Goal: Transaction & Acquisition: Purchase product/service

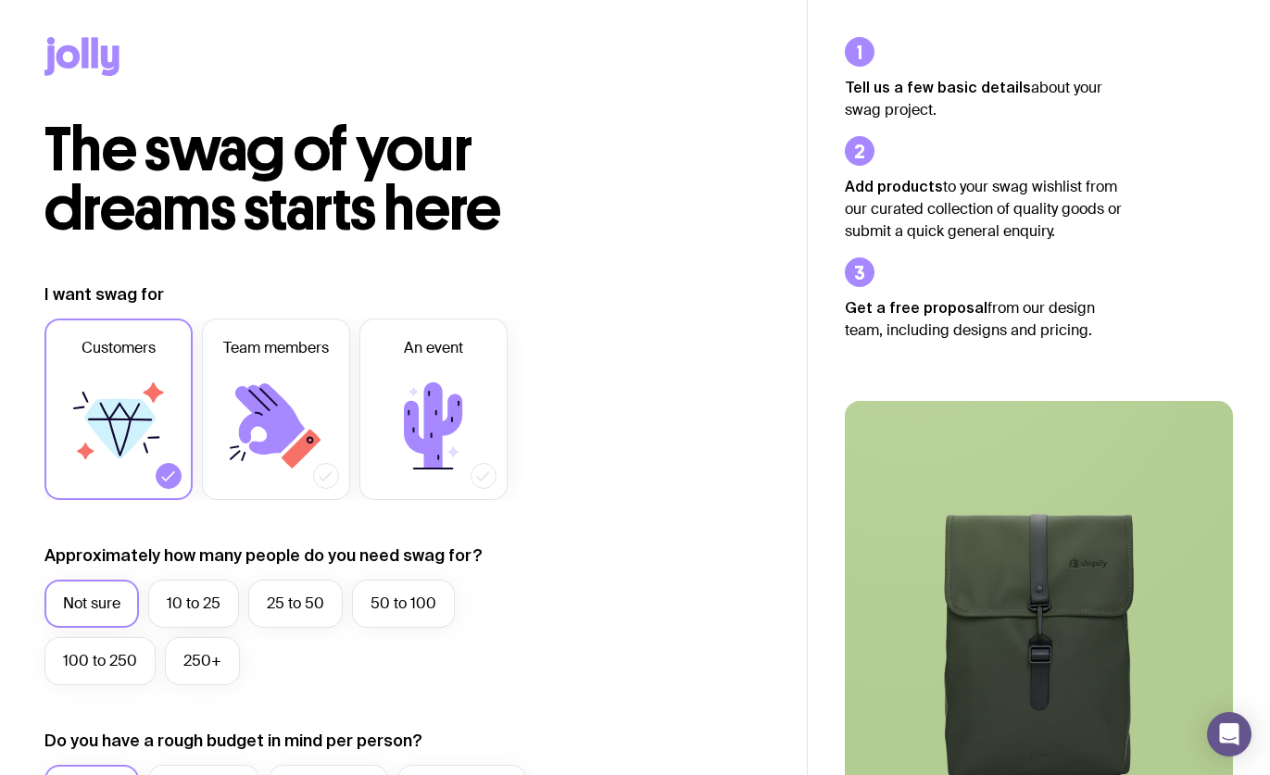
click at [103, 66] on icon at bounding box center [110, 60] width 19 height 31
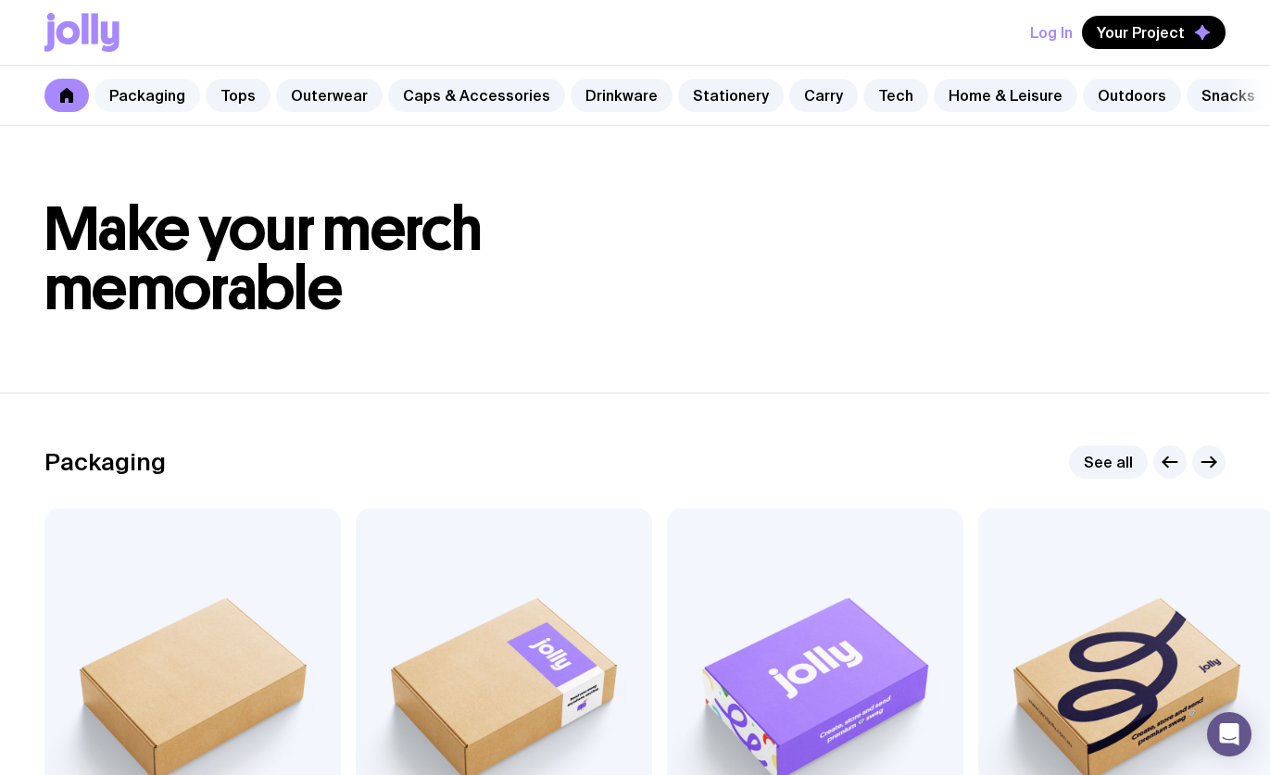
click at [127, 84] on link "Packaging" at bounding box center [147, 95] width 106 height 33
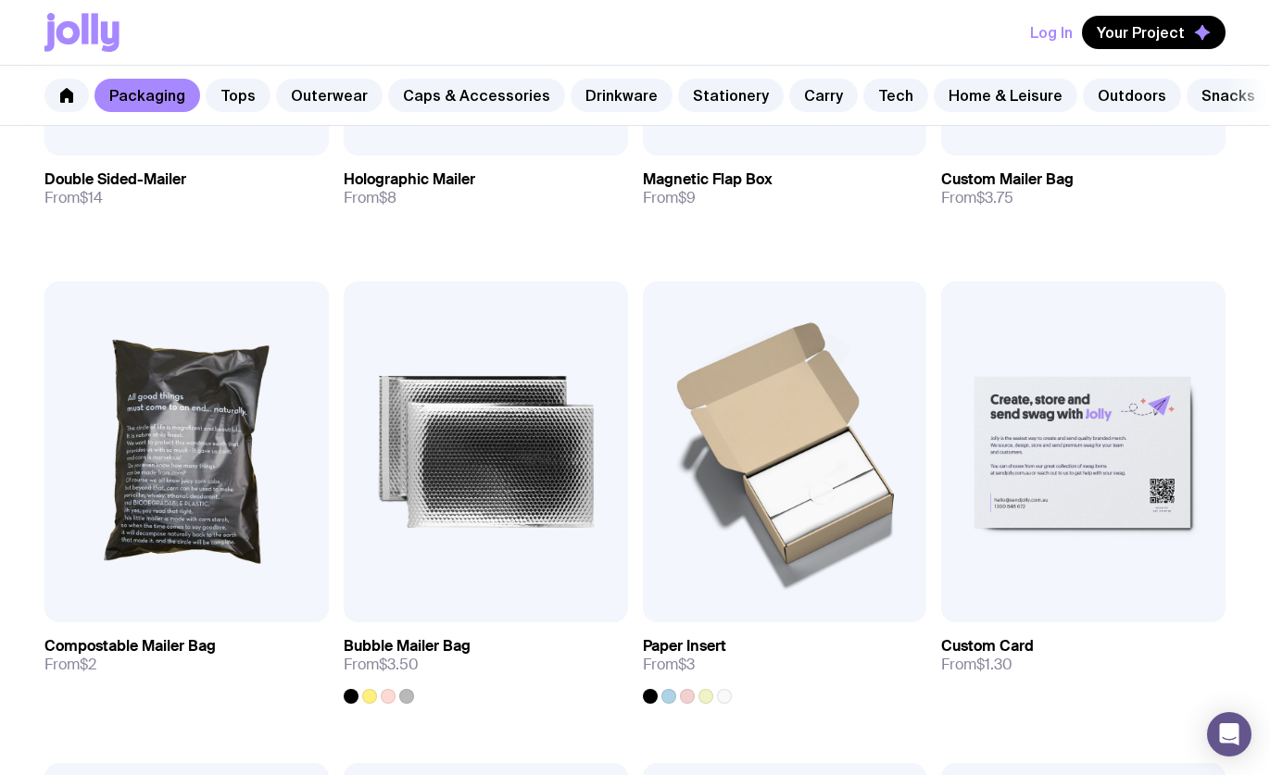
scroll to position [1136, 0]
click at [706, 92] on link "Stationery" at bounding box center [731, 95] width 106 height 33
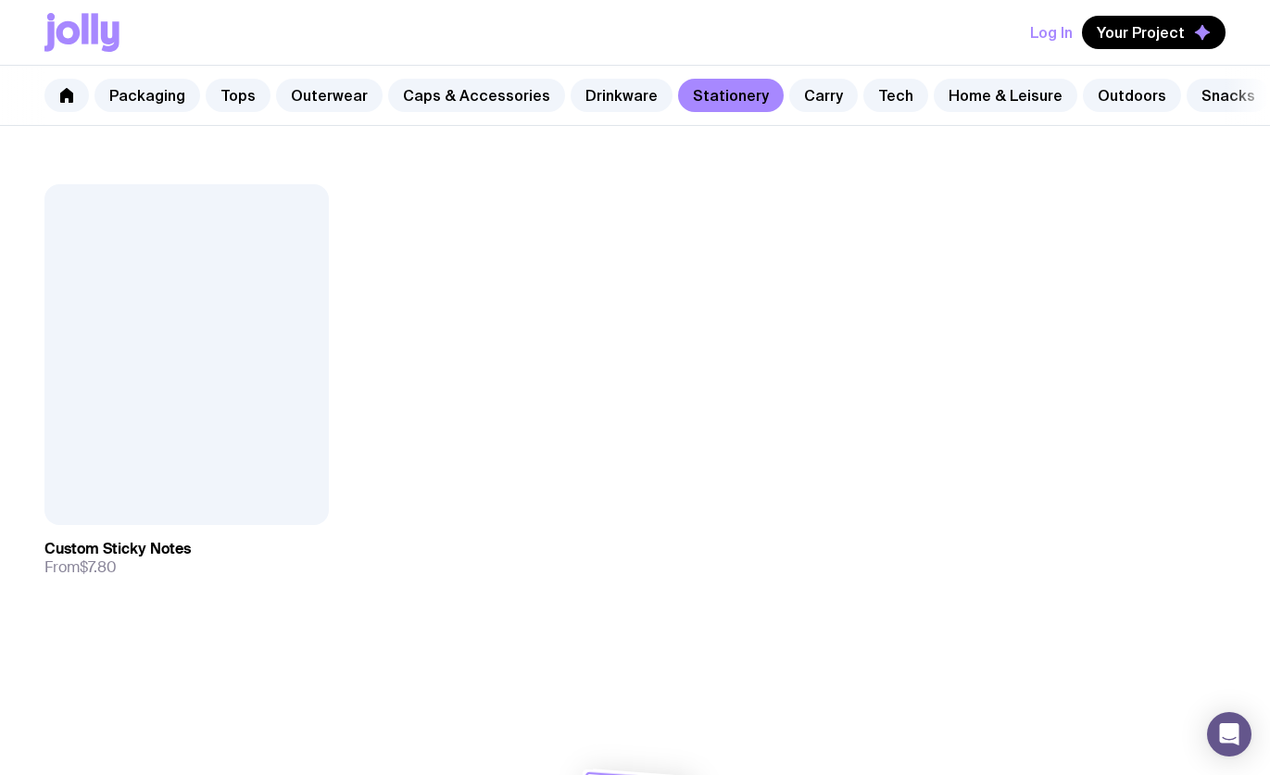
scroll to position [3320, 0]
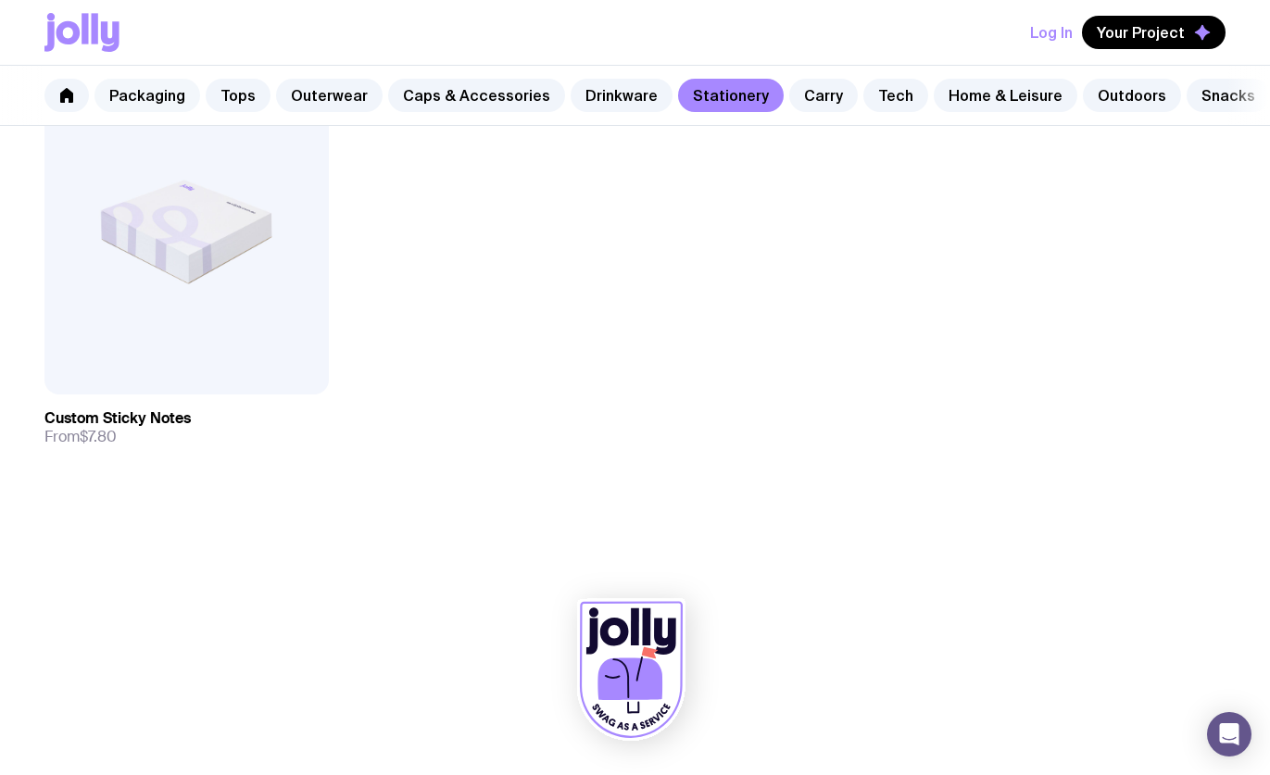
click at [140, 95] on link "Packaging" at bounding box center [147, 95] width 106 height 33
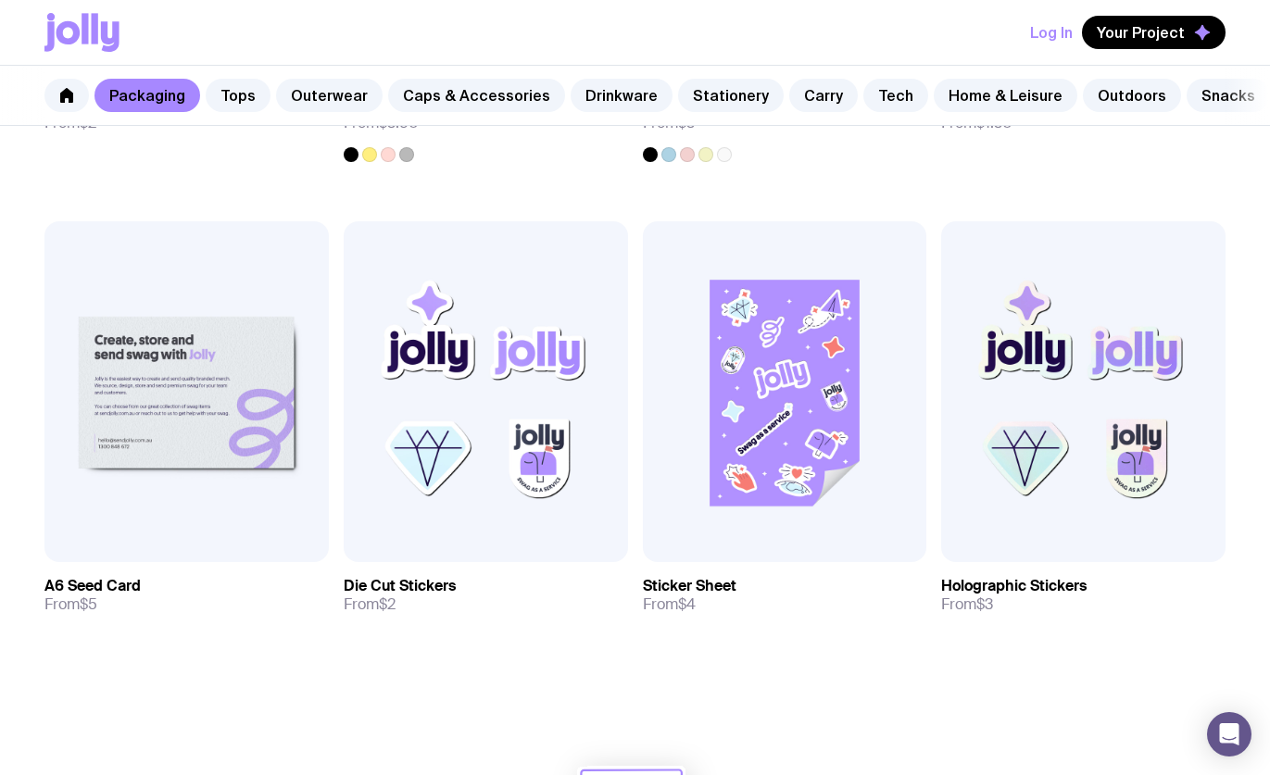
scroll to position [1678, 0]
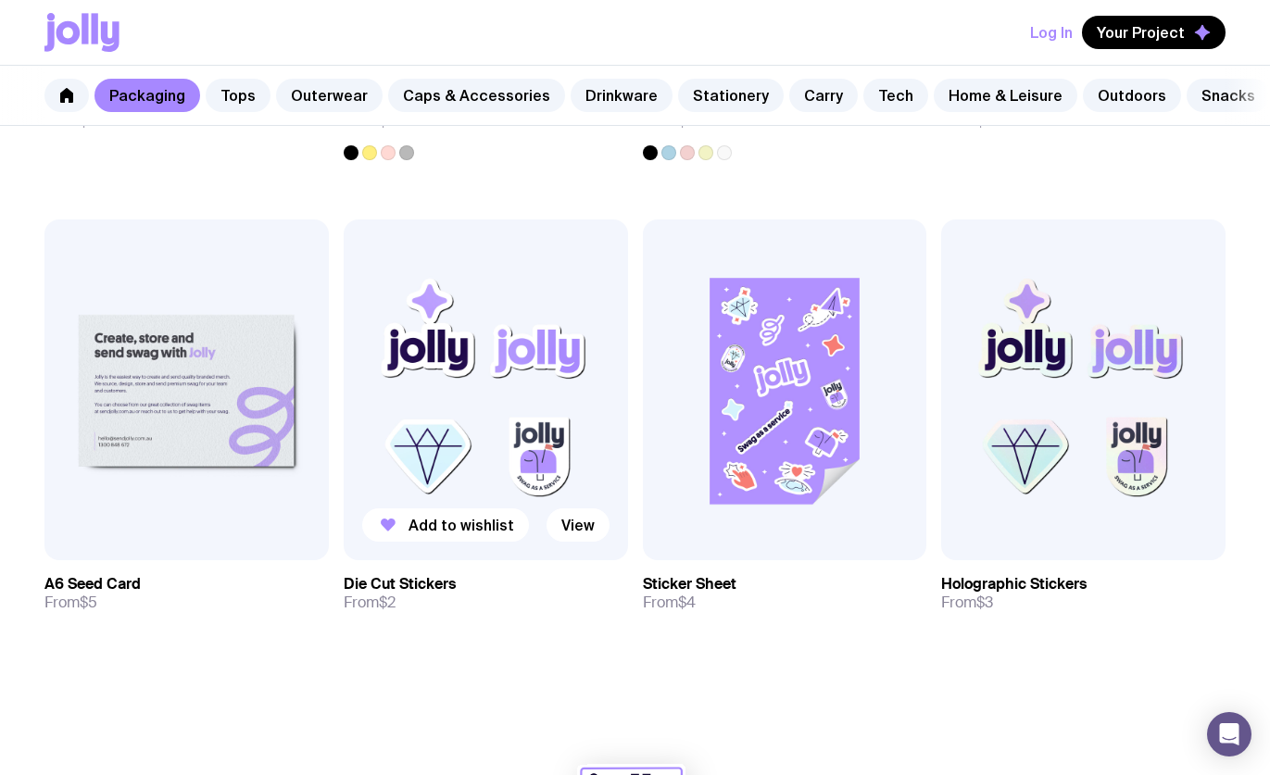
click at [400, 424] on img at bounding box center [486, 390] width 284 height 341
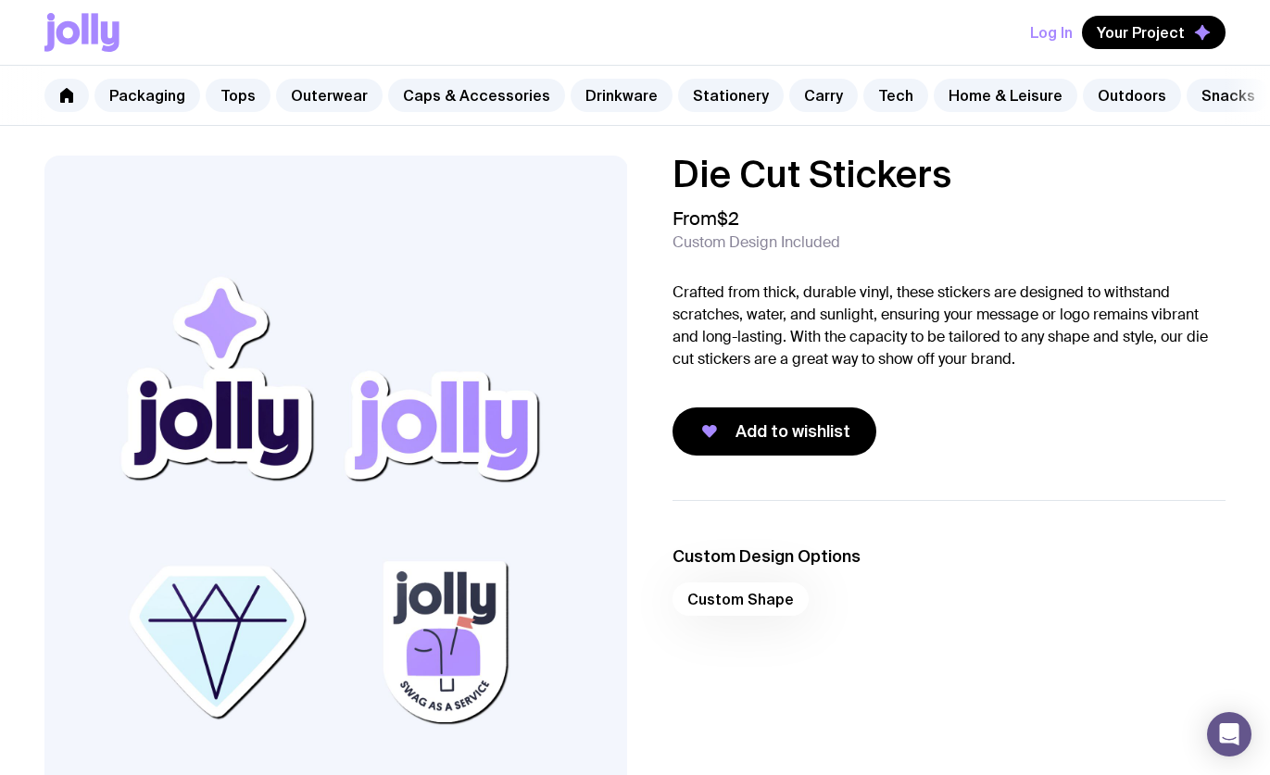
click at [958, 558] on h3 "Custom Design Options" at bounding box center [949, 557] width 554 height 22
